Goal: Task Accomplishment & Management: Complete application form

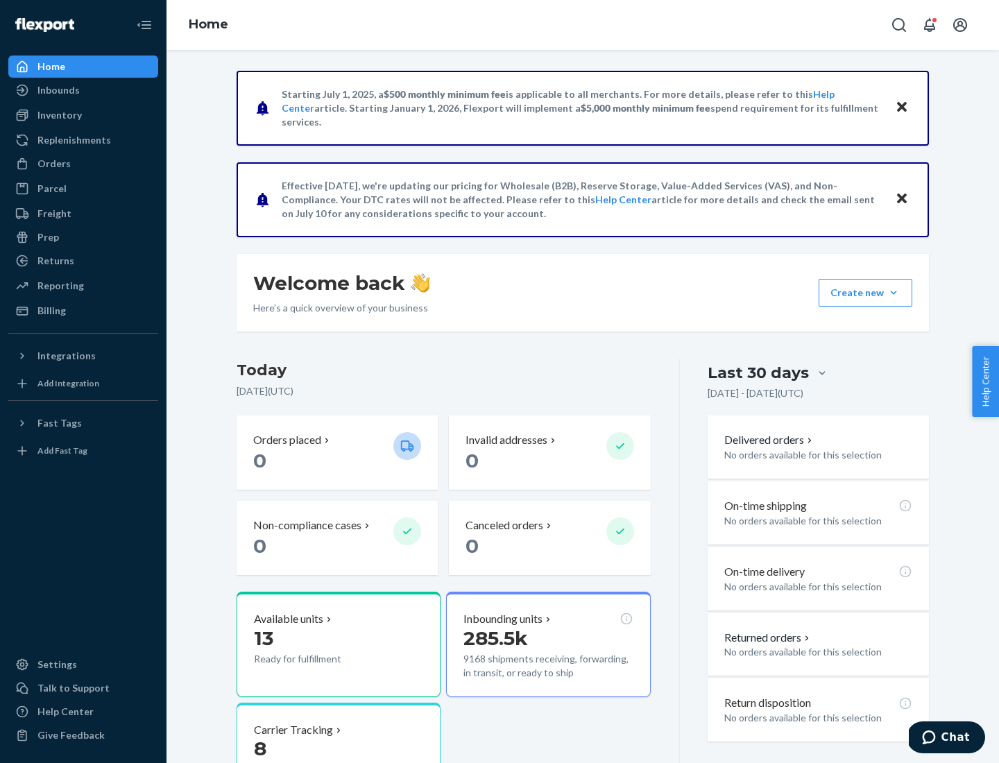
click at [894, 293] on button "Create new Create new inbound Create new order Create new product" at bounding box center [866, 293] width 94 height 28
click at [83, 90] on div "Inbounds" at bounding box center [83, 90] width 147 height 19
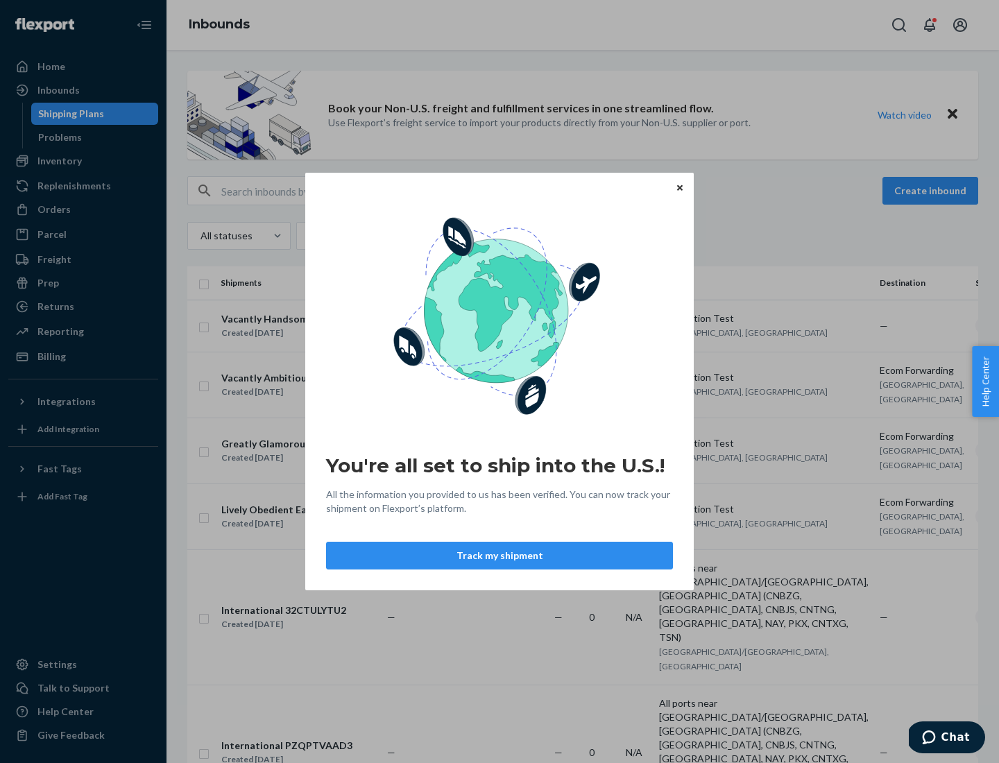
click at [83, 161] on div "You're all set to ship into the U.S.! All the information you provided to us ha…" at bounding box center [499, 381] width 999 height 763
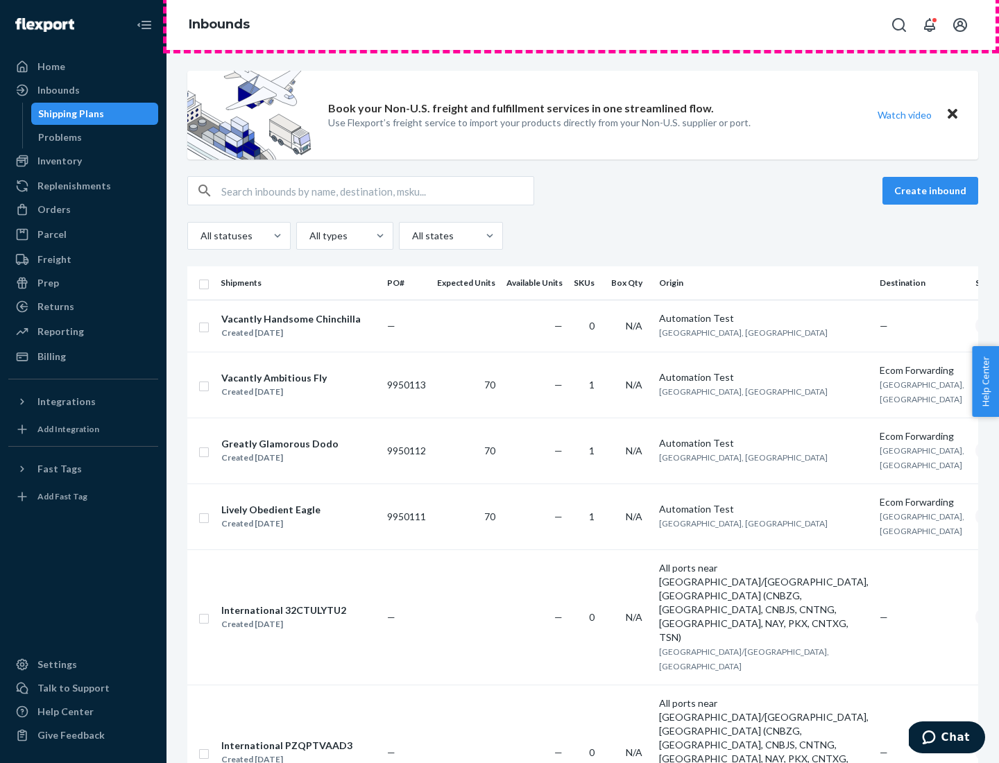
click at [583, 25] on div "Inbounds" at bounding box center [583, 25] width 833 height 50
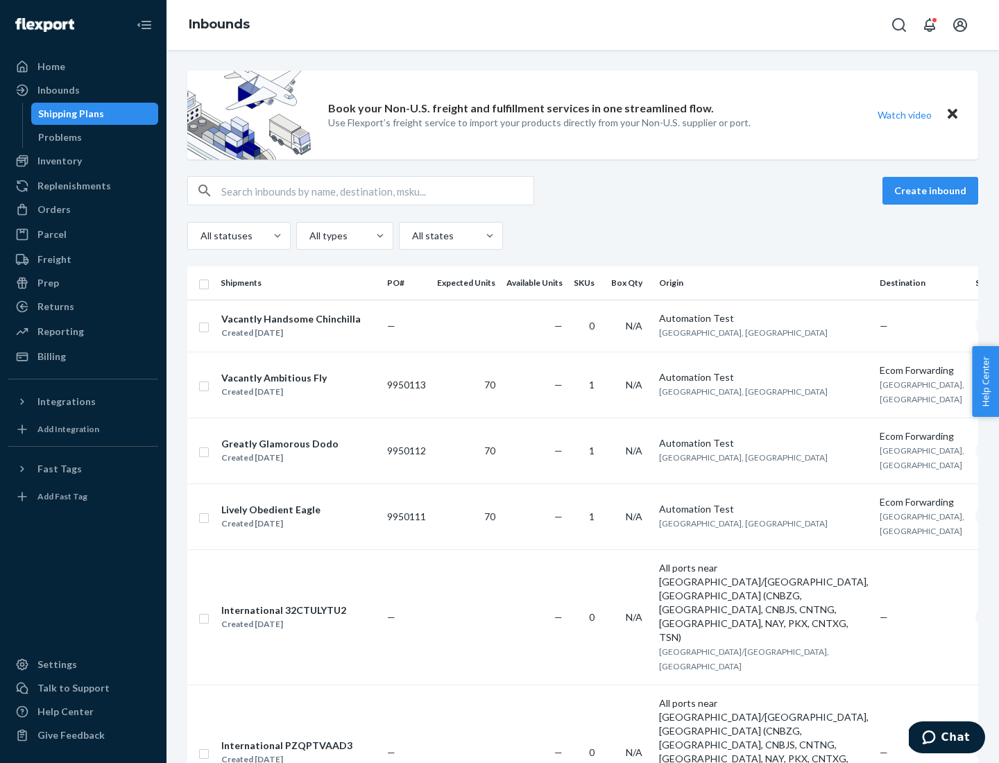
click at [583, 25] on div "Inbounds" at bounding box center [583, 25] width 833 height 50
click at [583, 236] on div "All statuses All types All states" at bounding box center [582, 236] width 791 height 28
click at [69, 114] on div "Shipping Plans" at bounding box center [71, 114] width 66 height 14
click at [933, 191] on button "Create inbound" at bounding box center [931, 191] width 96 height 28
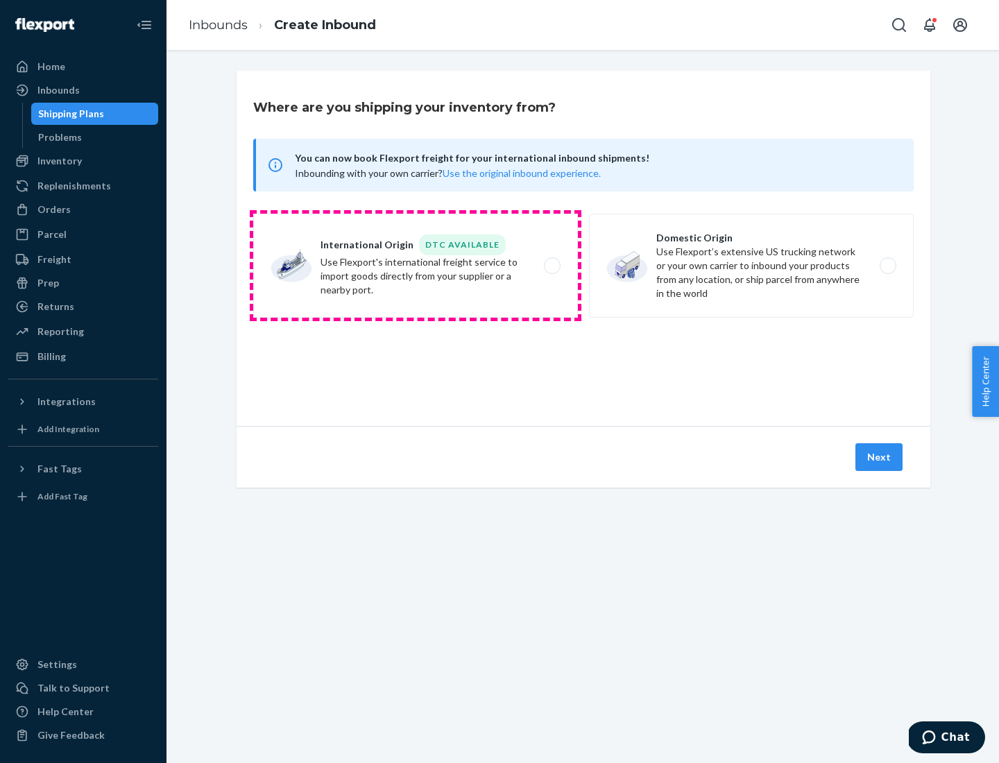
click at [416, 266] on label "International Origin DTC Available Use Flexport's international freight service…" at bounding box center [415, 266] width 325 height 104
click at [552, 266] on input "International Origin DTC Available Use Flexport's international freight service…" at bounding box center [556, 266] width 9 height 9
radio input "true"
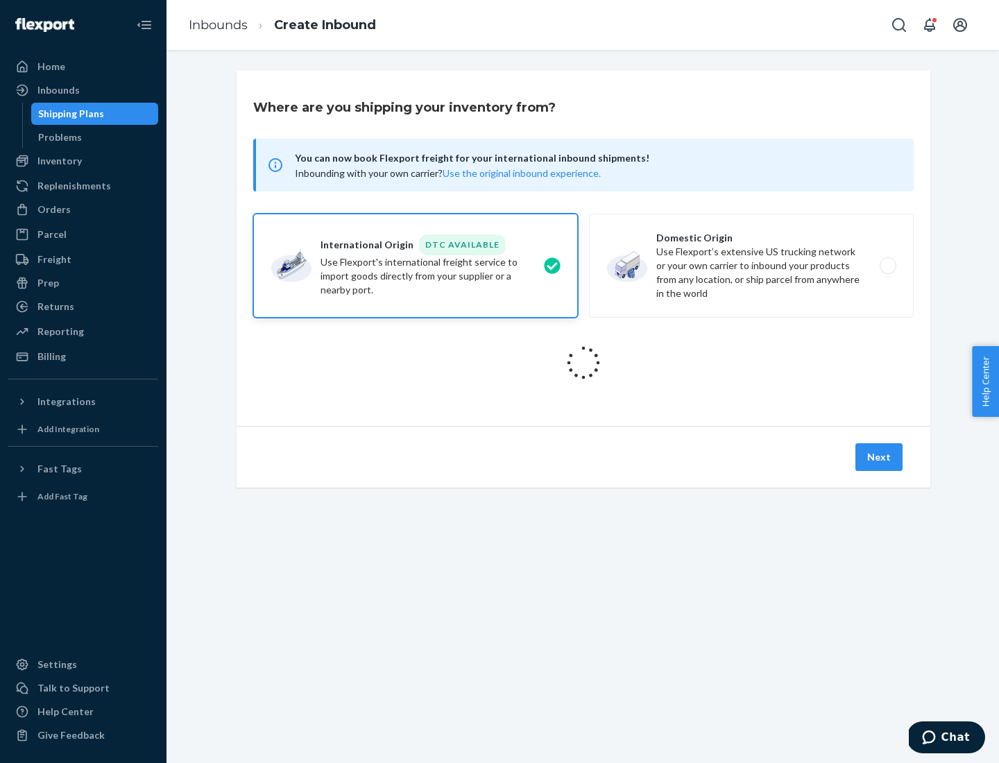
click at [584, 363] on icon at bounding box center [583, 362] width 43 height 43
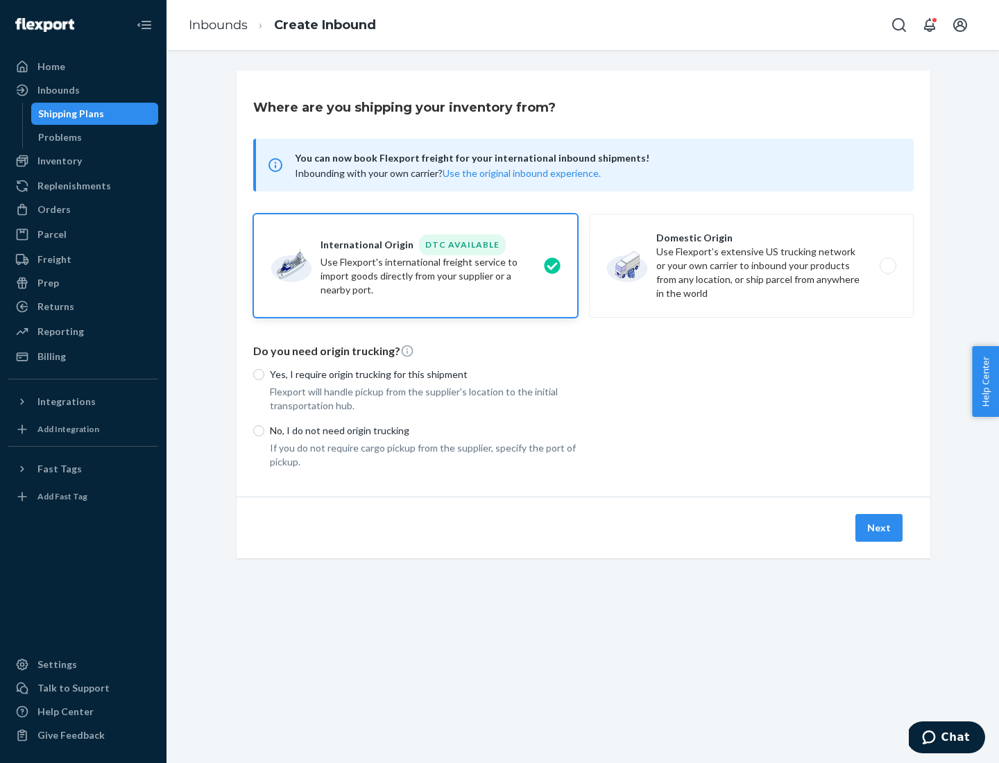
click at [424, 374] on p "Yes, I require origin trucking for this shipment" at bounding box center [424, 375] width 308 height 14
click at [264, 374] on input "Yes, I require origin trucking for this shipment" at bounding box center [258, 374] width 11 height 11
radio input "true"
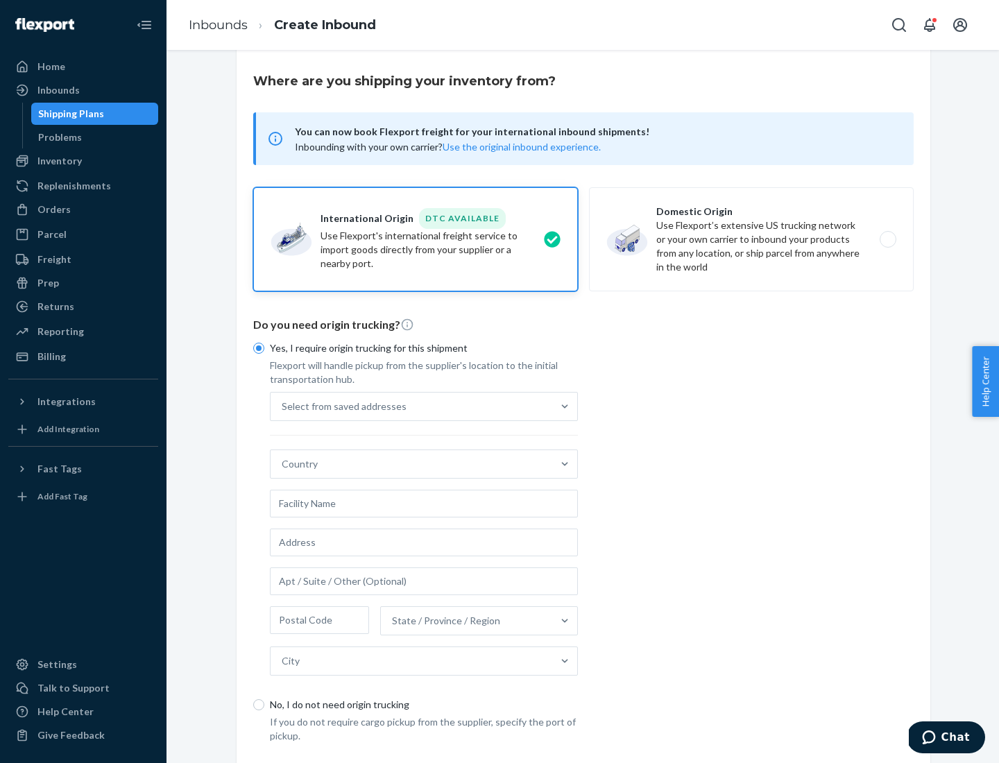
click at [412, 406] on div "Select from saved addresses" at bounding box center [412, 407] width 282 height 28
click at [283, 406] on input "Select from saved addresses" at bounding box center [282, 407] width 1 height 14
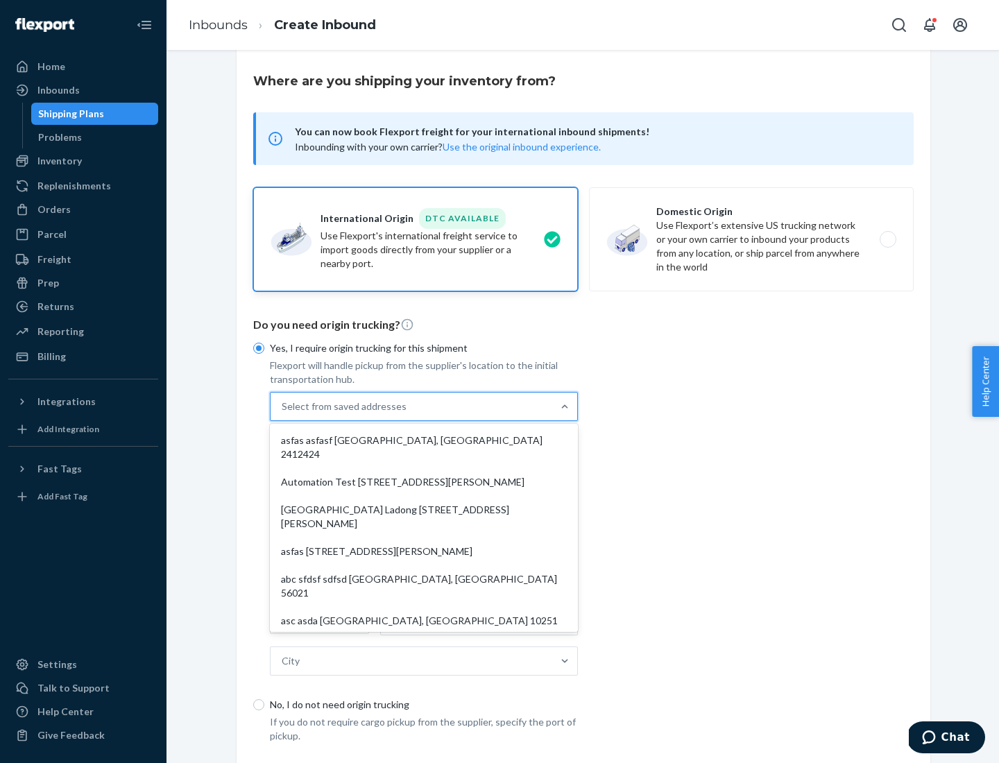
scroll to position [60, 0]
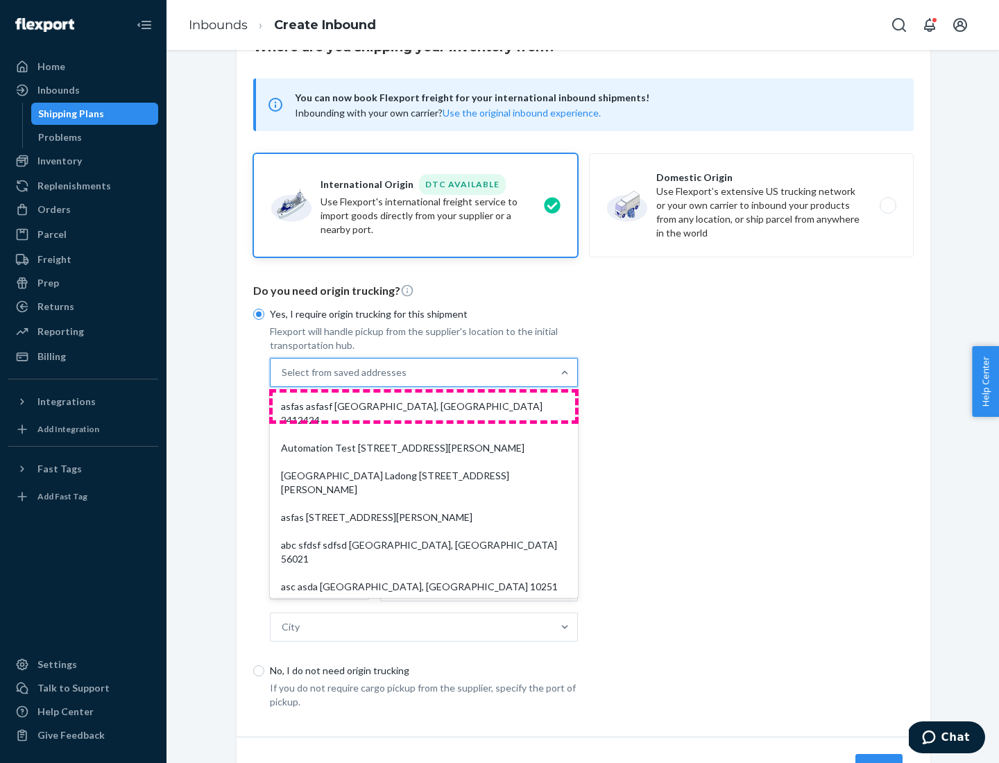
click at [424, 406] on div "asfas asfasf [GEOGRAPHIC_DATA], [GEOGRAPHIC_DATA] 2412424" at bounding box center [424, 414] width 303 height 42
click at [283, 380] on input "option asfas asfasf [GEOGRAPHIC_DATA], [GEOGRAPHIC_DATA] 2412424 focused, 1 of …" at bounding box center [282, 373] width 1 height 14
type input "asfas"
type input "asfasf"
type input "2412424"
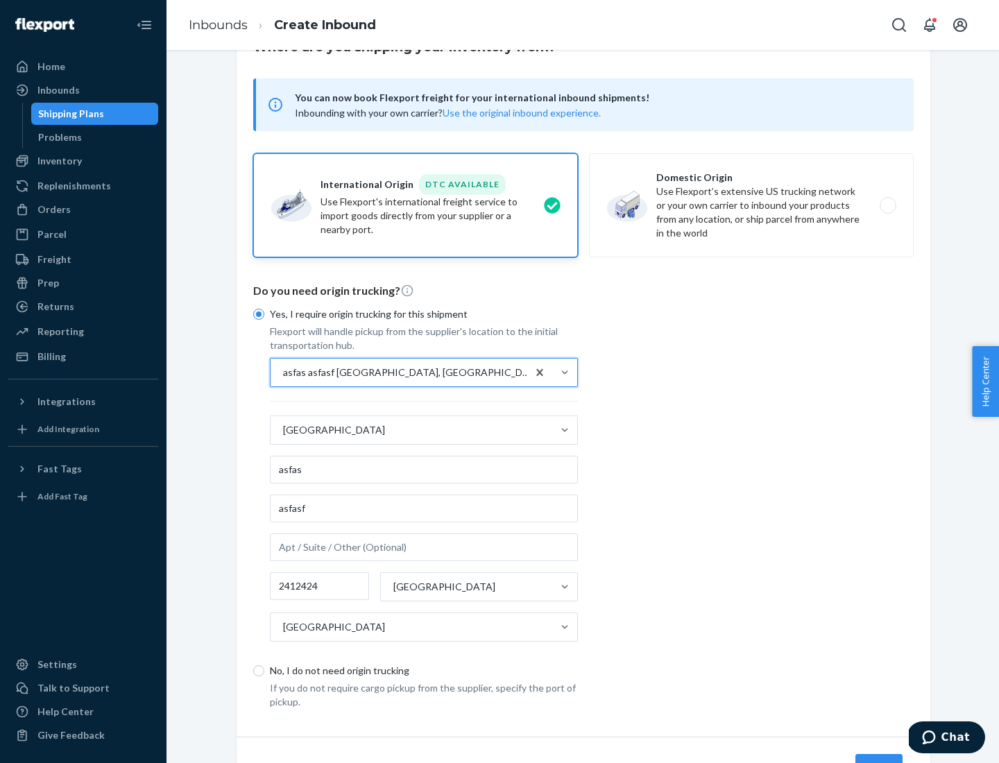
scroll to position [129, 0]
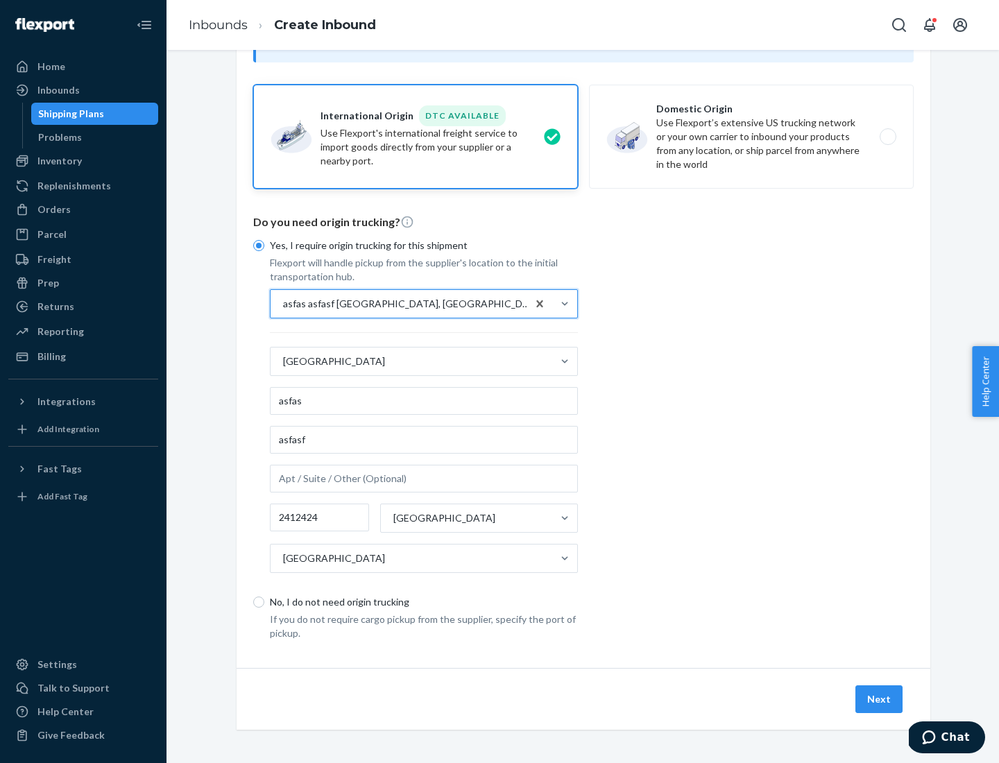
click at [880, 699] on button "Next" at bounding box center [879, 700] width 47 height 28
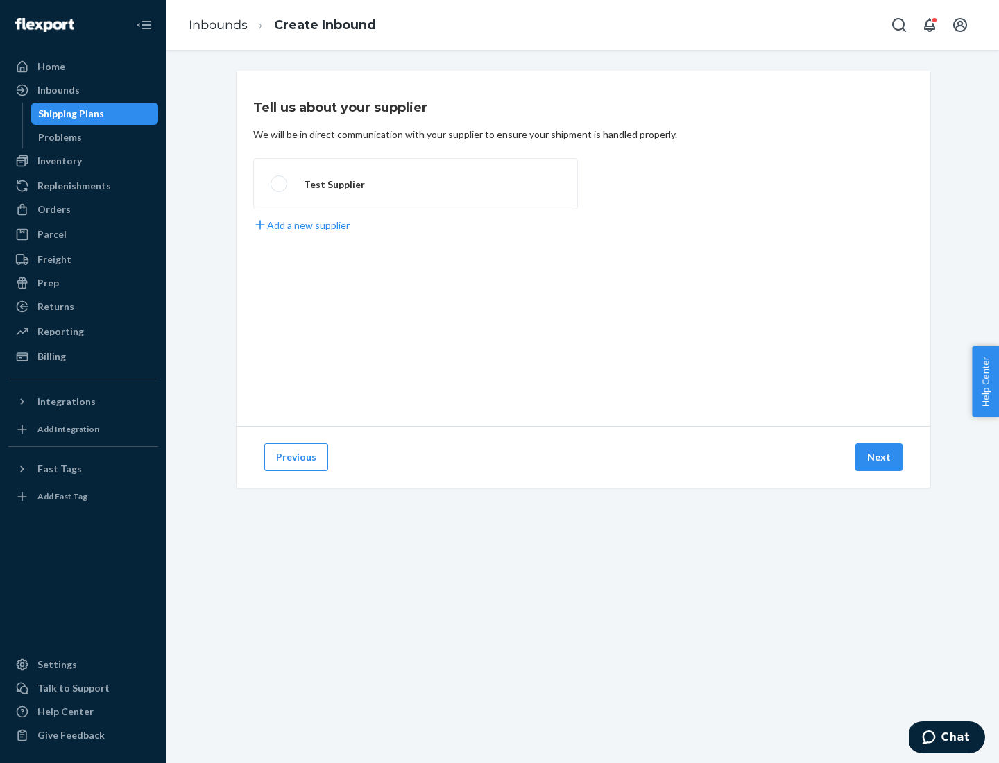
click at [416, 184] on label "Test Supplier" at bounding box center [415, 183] width 325 height 51
click at [280, 184] on input "Test Supplier" at bounding box center [275, 184] width 9 height 9
radio input "true"
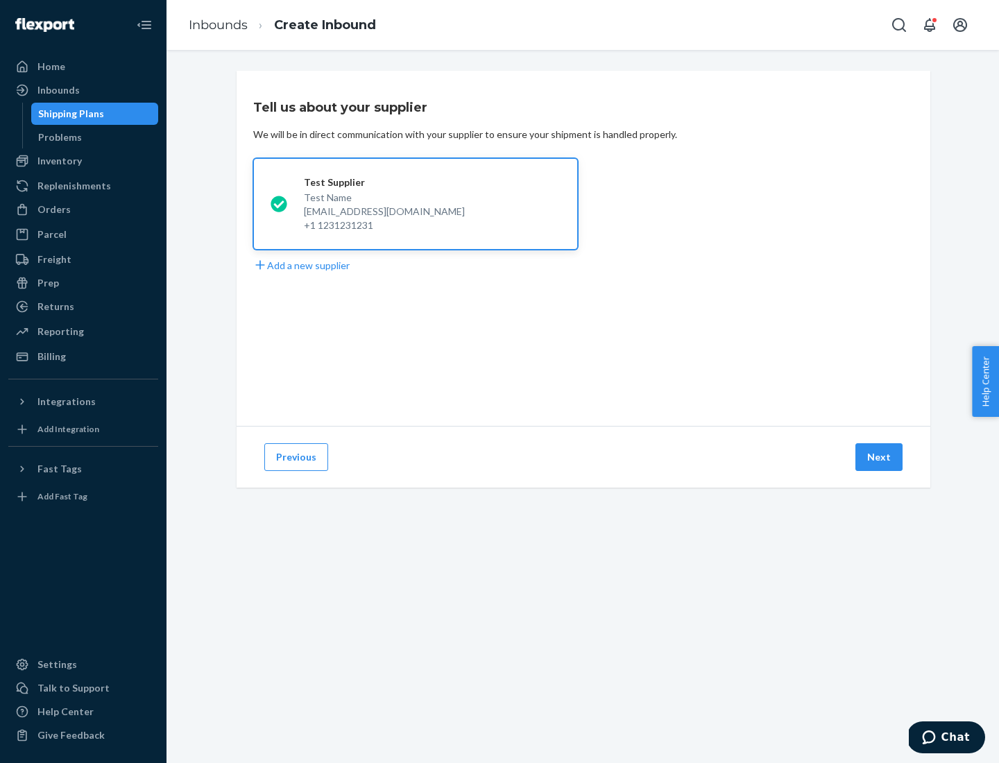
click at [880, 457] on button "Next" at bounding box center [879, 458] width 47 height 28
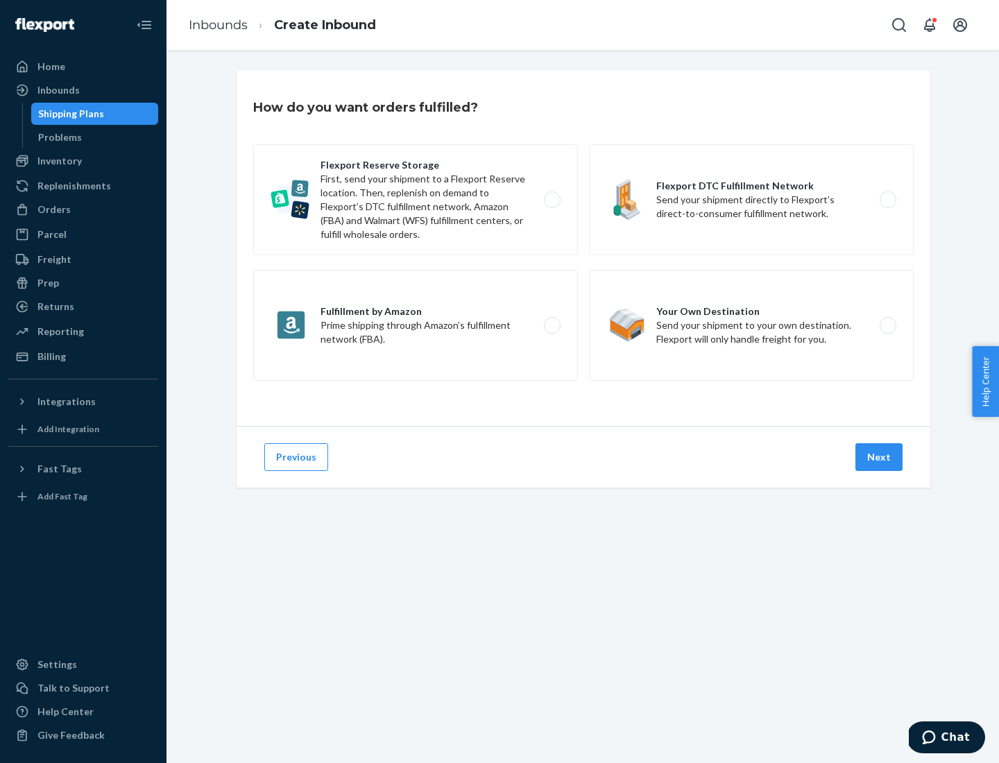
click at [416, 326] on label "Fulfillment by Amazon Prime shipping through Amazon’s fulfillment network (FBA)." at bounding box center [415, 325] width 325 height 111
click at [552, 326] on input "Fulfillment by Amazon Prime shipping through Amazon’s fulfillment network (FBA)." at bounding box center [556, 325] width 9 height 9
radio input "true"
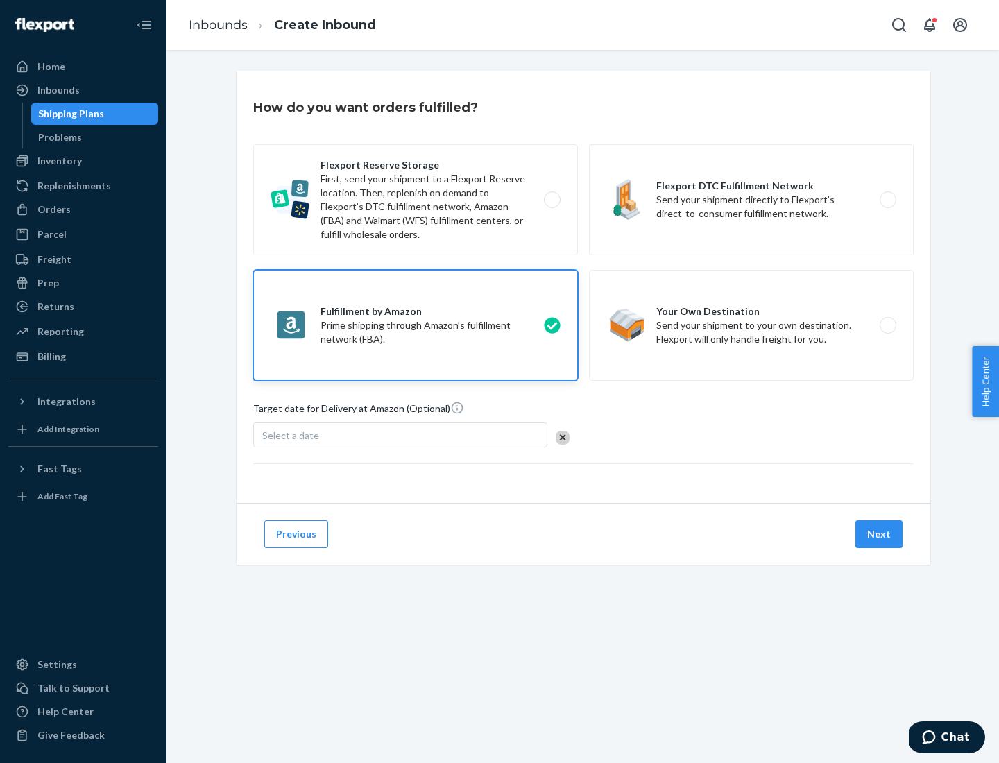
click at [880, 534] on button "Next" at bounding box center [879, 535] width 47 height 28
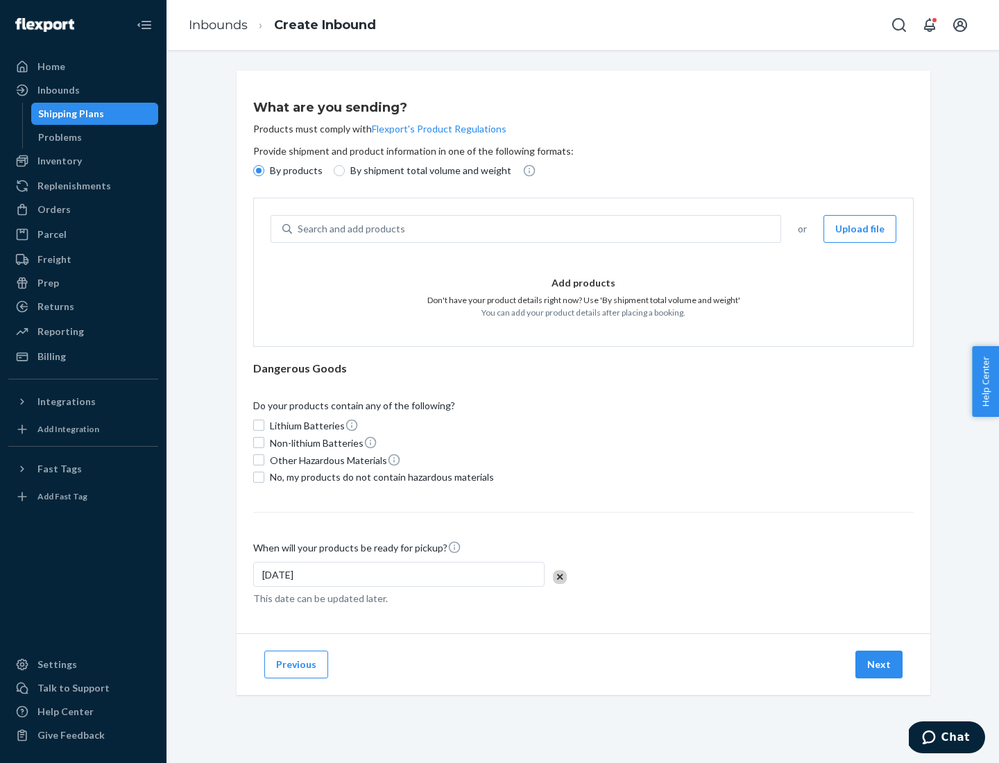
click at [427, 171] on p "By shipment total volume and weight" at bounding box center [430, 171] width 161 height 14
click at [345, 171] on input "By shipment total volume and weight" at bounding box center [339, 170] width 11 height 11
radio input "true"
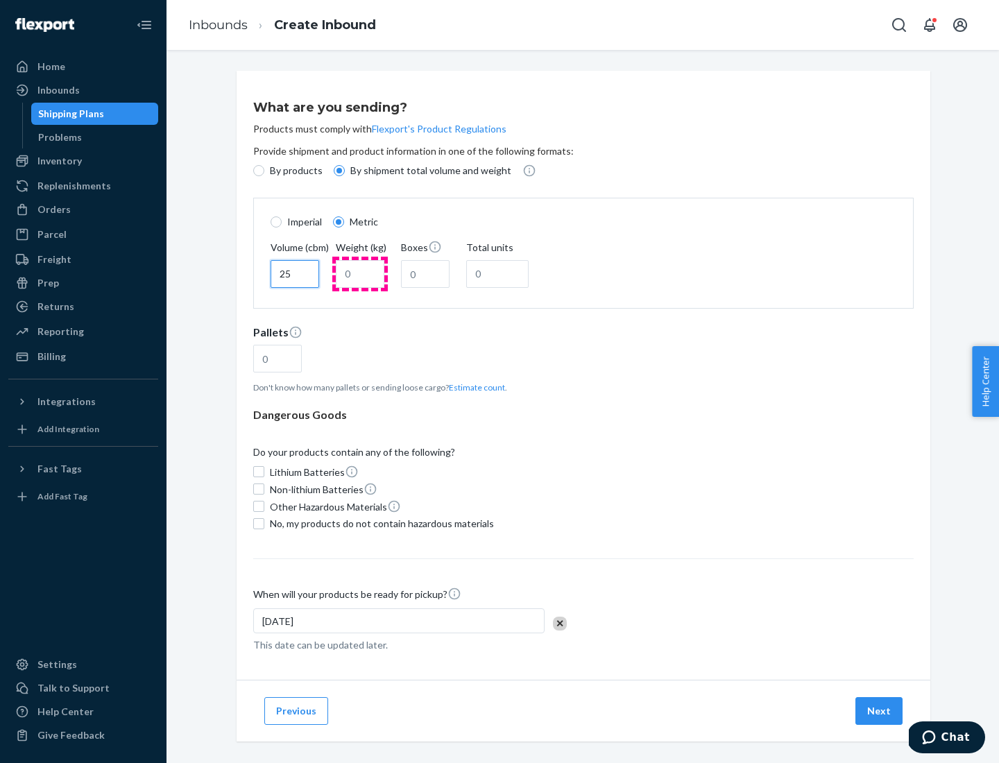
type input "25"
type input "100"
type input "50"
type input "500"
click at [474, 387] on button "Estimate count" at bounding box center [477, 388] width 56 height 12
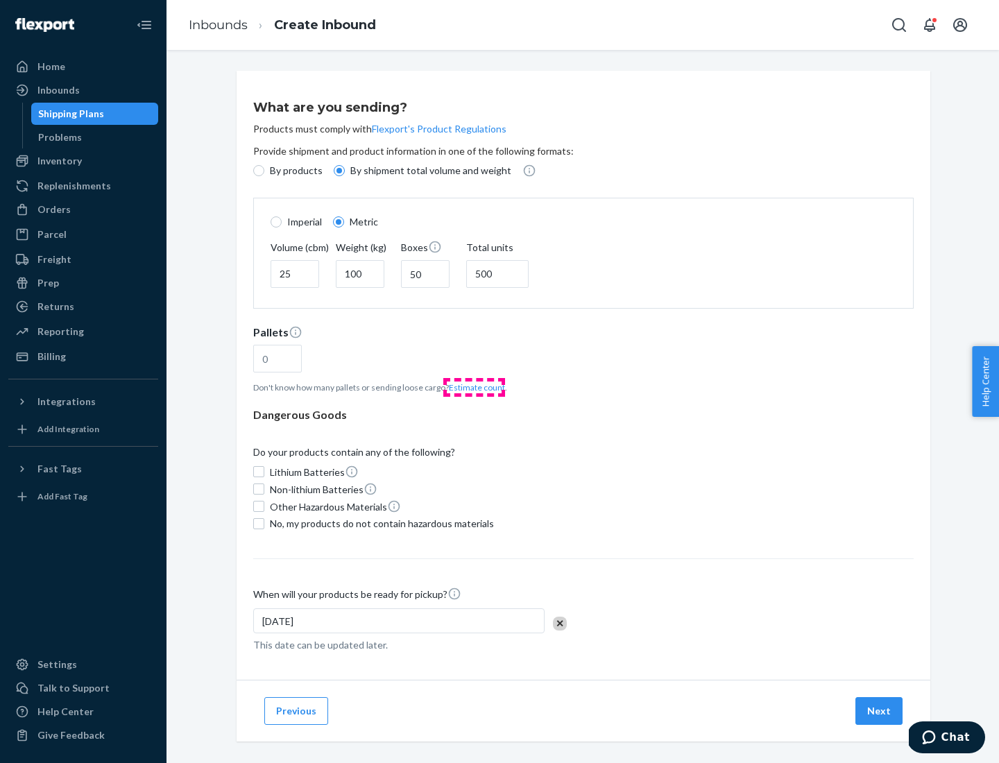
type input "16"
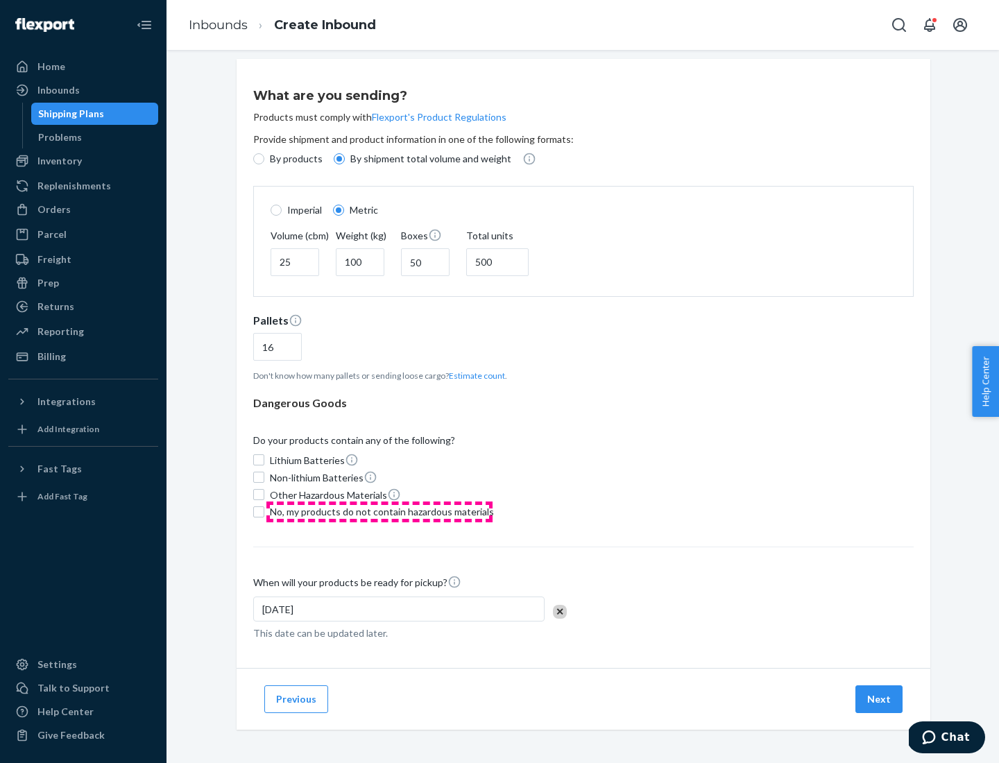
click at [380, 512] on span "No, my products do not contain hazardous materials" at bounding box center [382, 512] width 224 height 14
click at [264, 512] on input "No, my products do not contain hazardous materials" at bounding box center [258, 512] width 11 height 11
checkbox input "true"
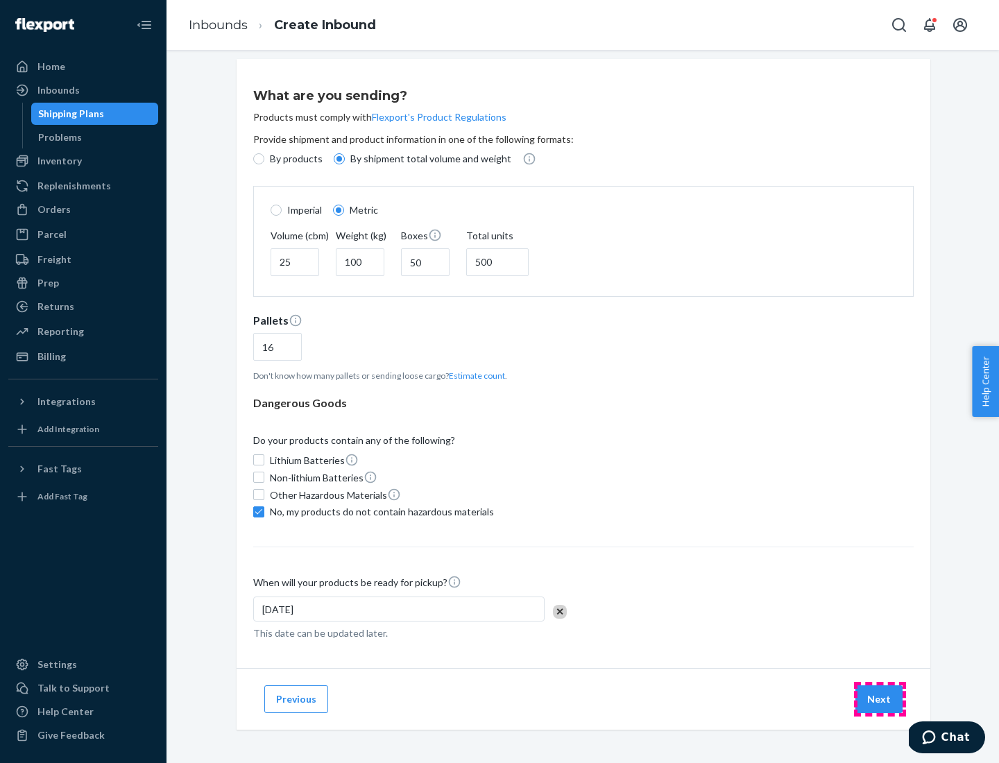
click at [880, 699] on button "Next" at bounding box center [879, 700] width 47 height 28
